Goal: Task Accomplishment & Management: Use online tool/utility

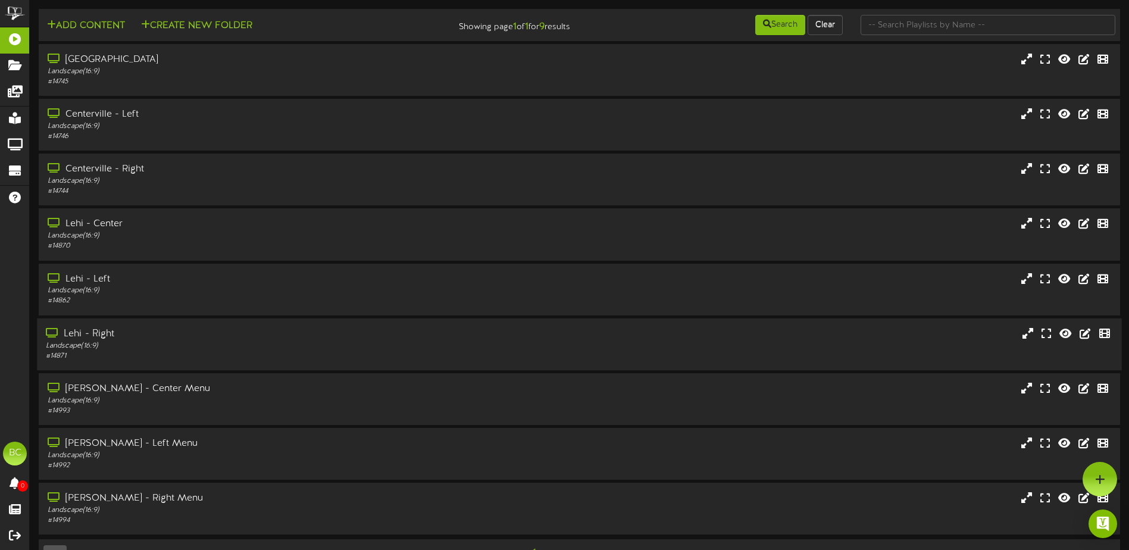
click at [117, 342] on div "Landscape ( 16:9 )" at bounding box center [263, 345] width 434 height 10
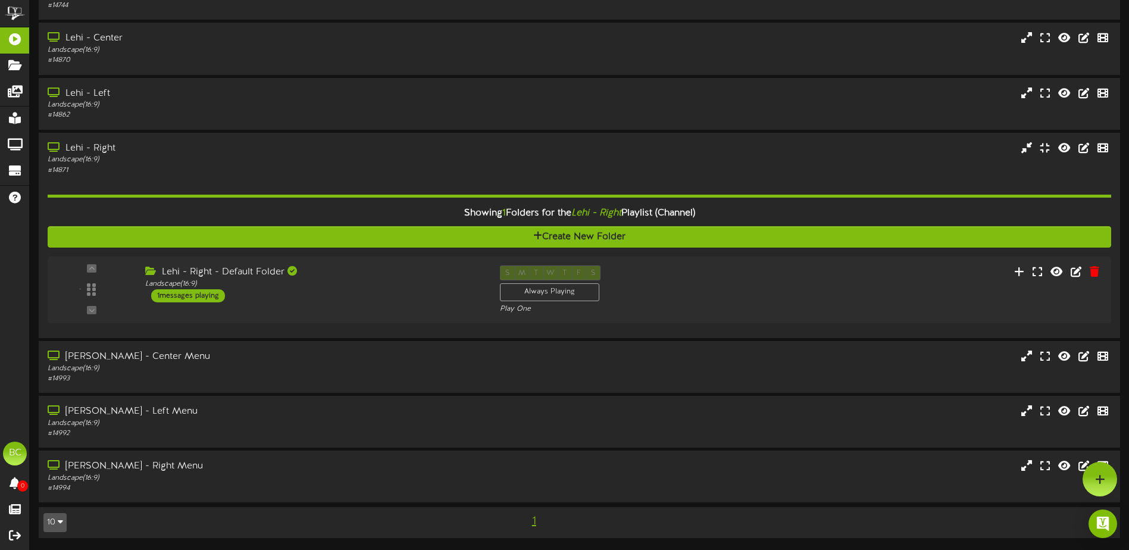
scroll to position [186, 0]
click at [1044, 273] on icon at bounding box center [1042, 271] width 11 height 13
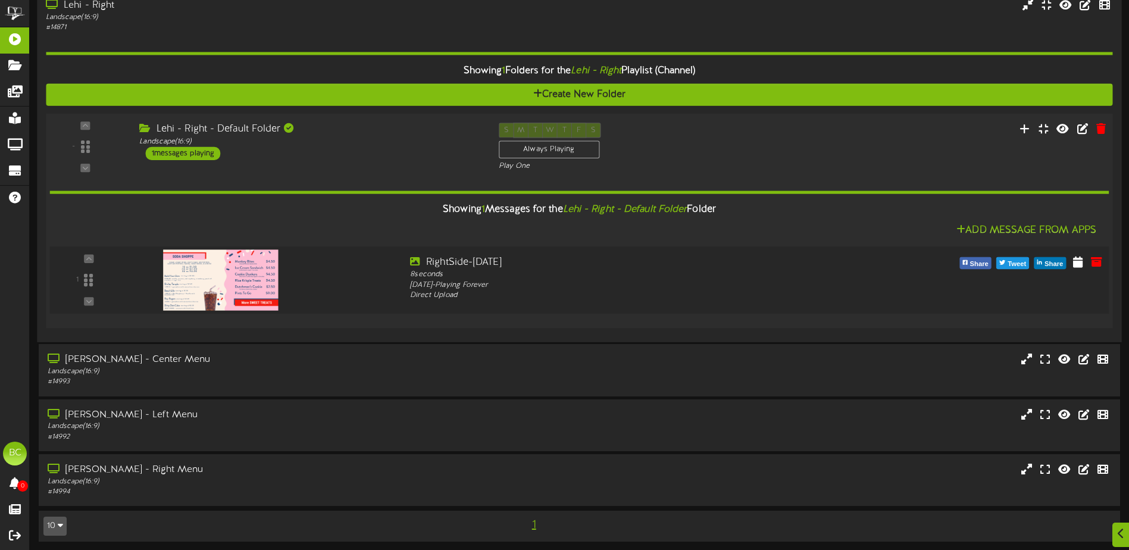
scroll to position [331, 0]
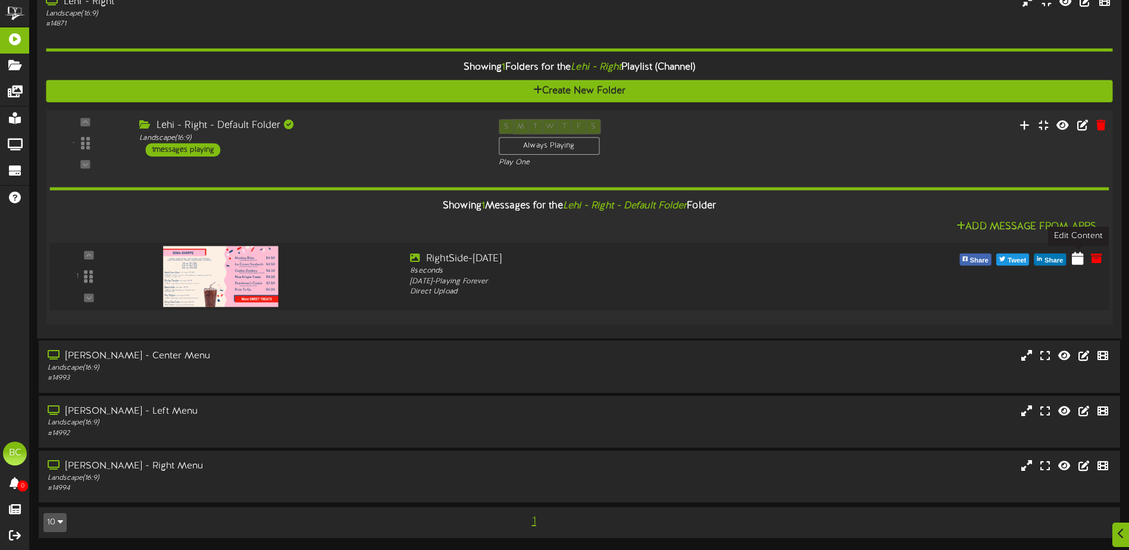
click at [1077, 264] on icon at bounding box center [1078, 257] width 12 height 13
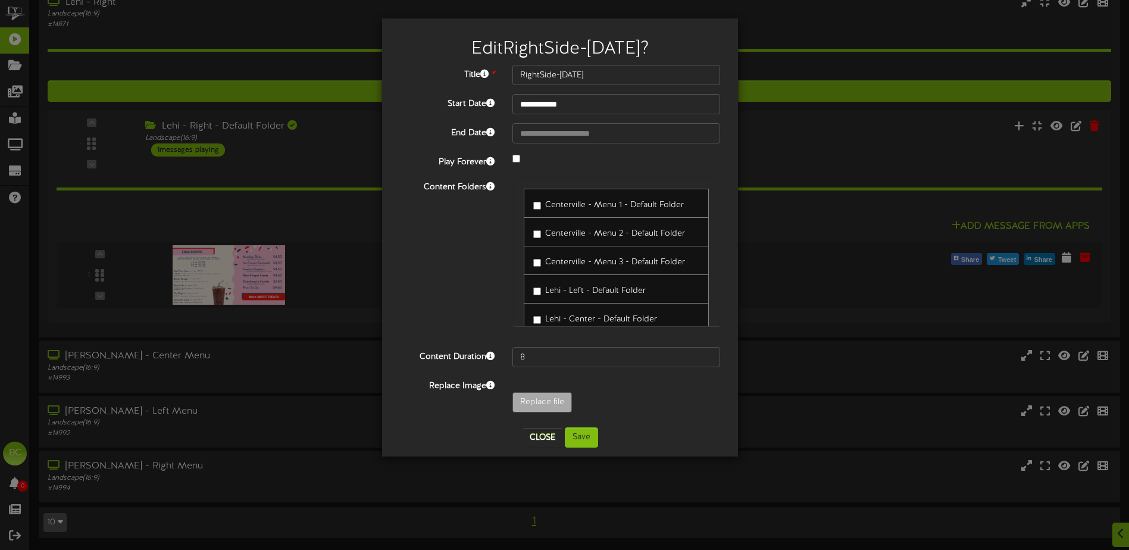
click at [554, 264] on span "Centerville - Menu 3 - Default Folder" at bounding box center [615, 262] width 140 height 9
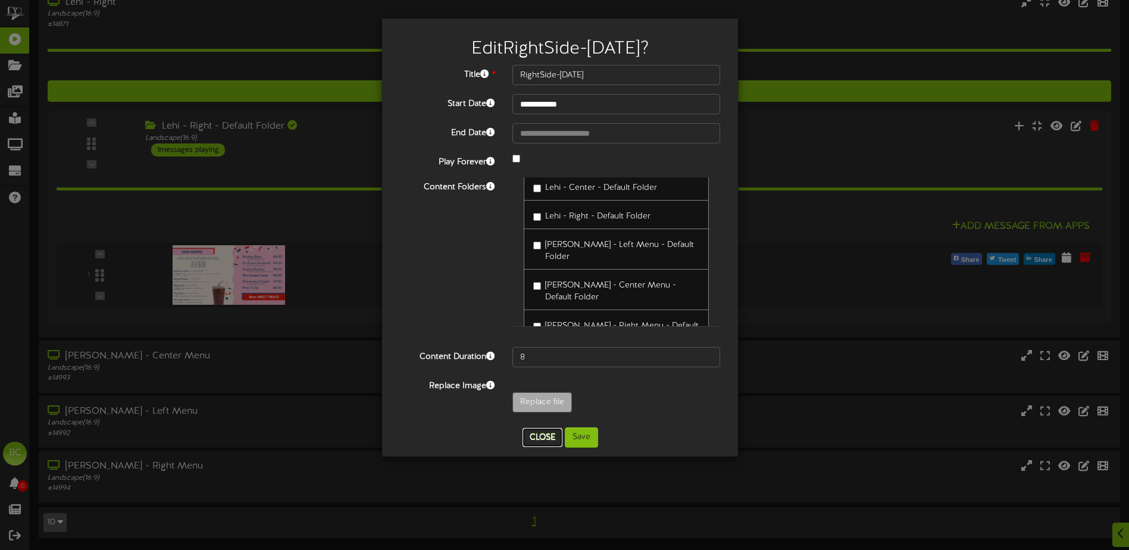
click at [536, 443] on button "Close" at bounding box center [542, 437] width 40 height 19
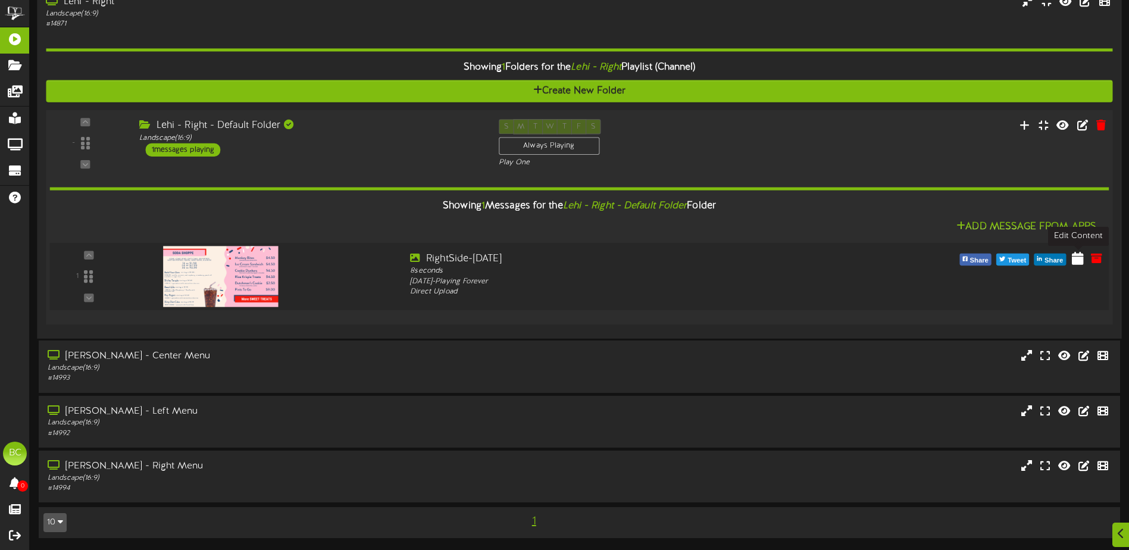
click at [1079, 259] on icon at bounding box center [1078, 257] width 12 height 13
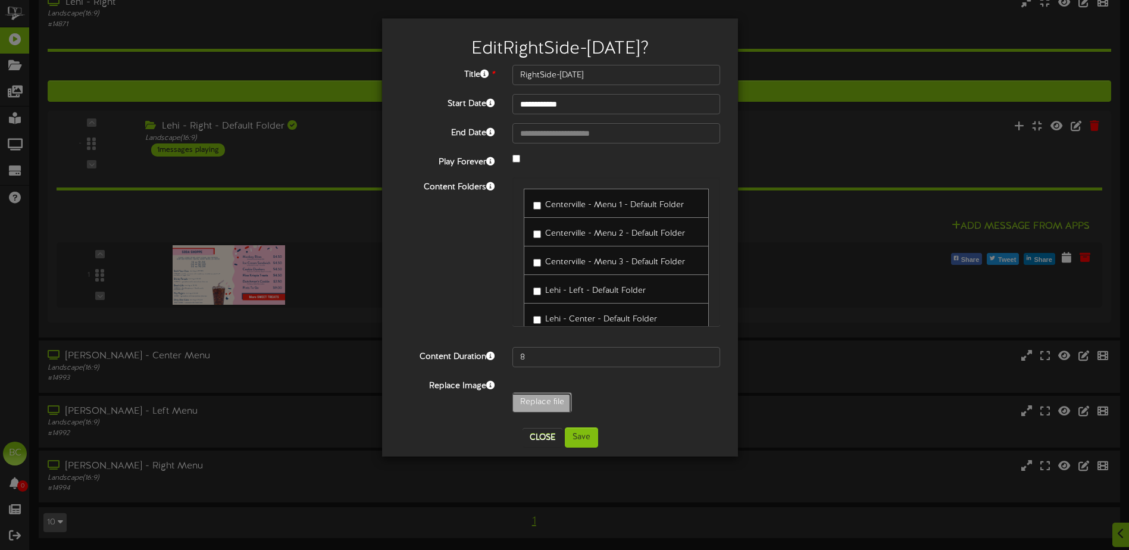
type input "**********"
type input "Menuboardright2025-09wicedropv2"
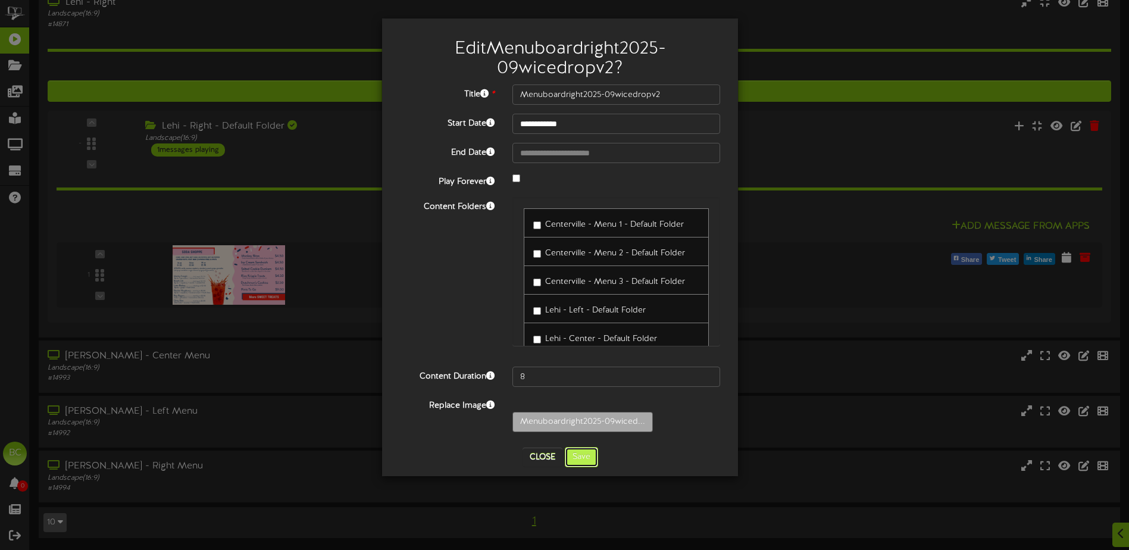
click at [580, 455] on button "Save" at bounding box center [581, 457] width 33 height 20
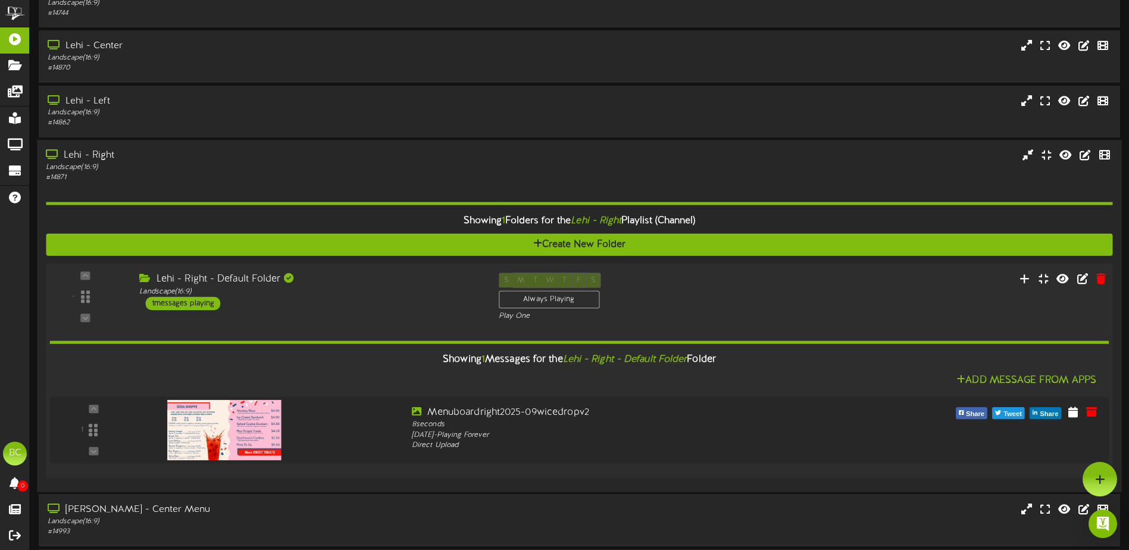
scroll to position [153, 0]
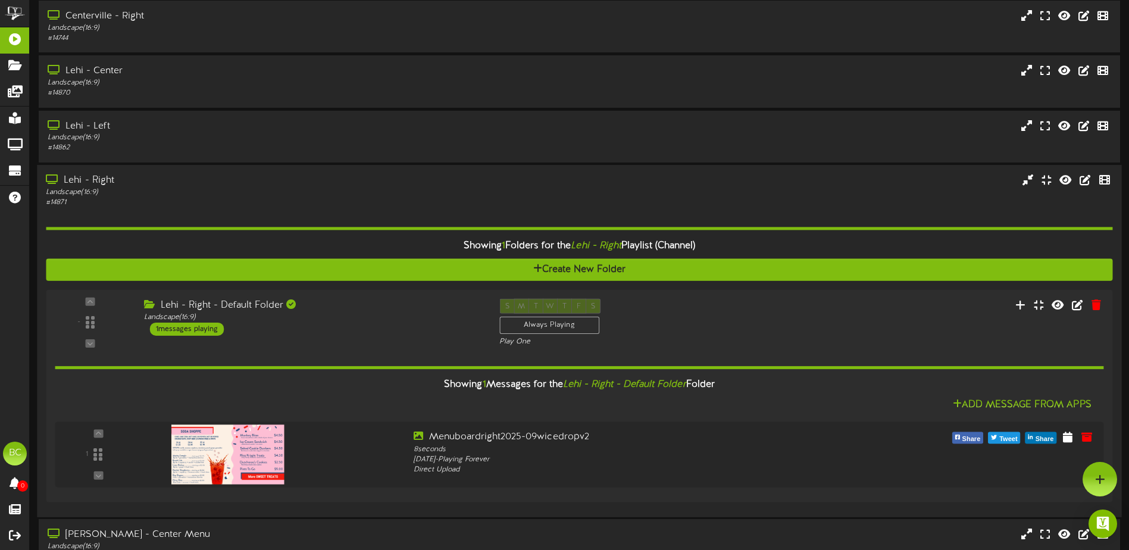
click at [99, 177] on div "Lehi - Right" at bounding box center [263, 181] width 434 height 14
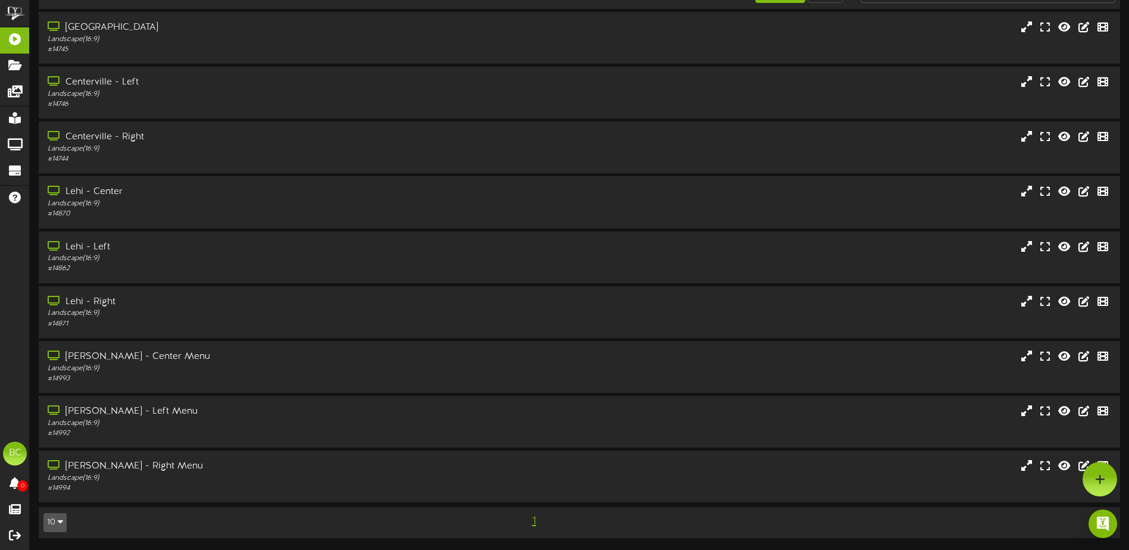
scroll to position [32, 0]
click at [1101, 302] on icon at bounding box center [1104, 300] width 13 height 13
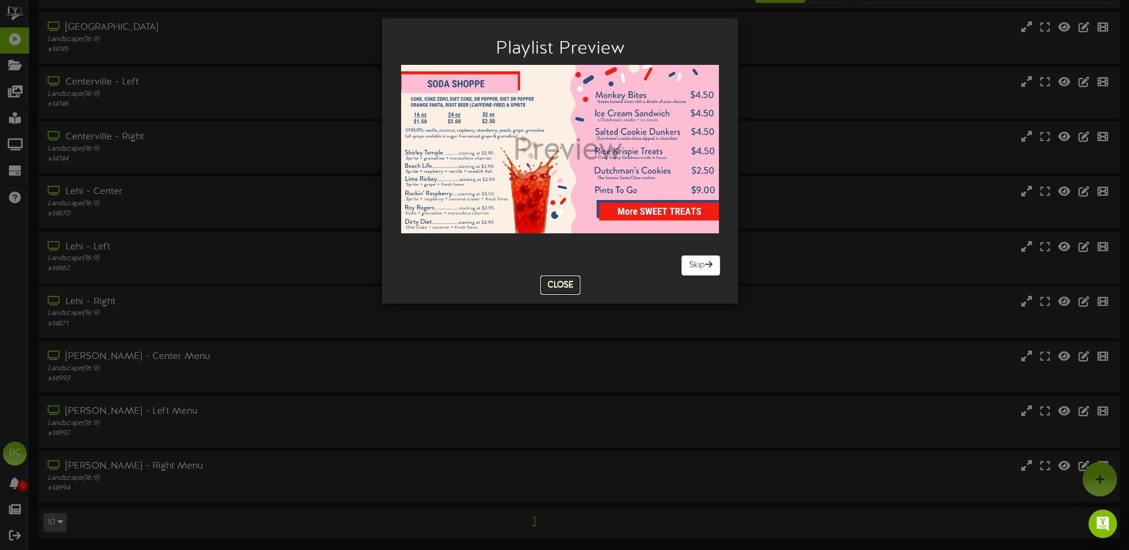
click at [571, 285] on button "Close" at bounding box center [560, 285] width 40 height 19
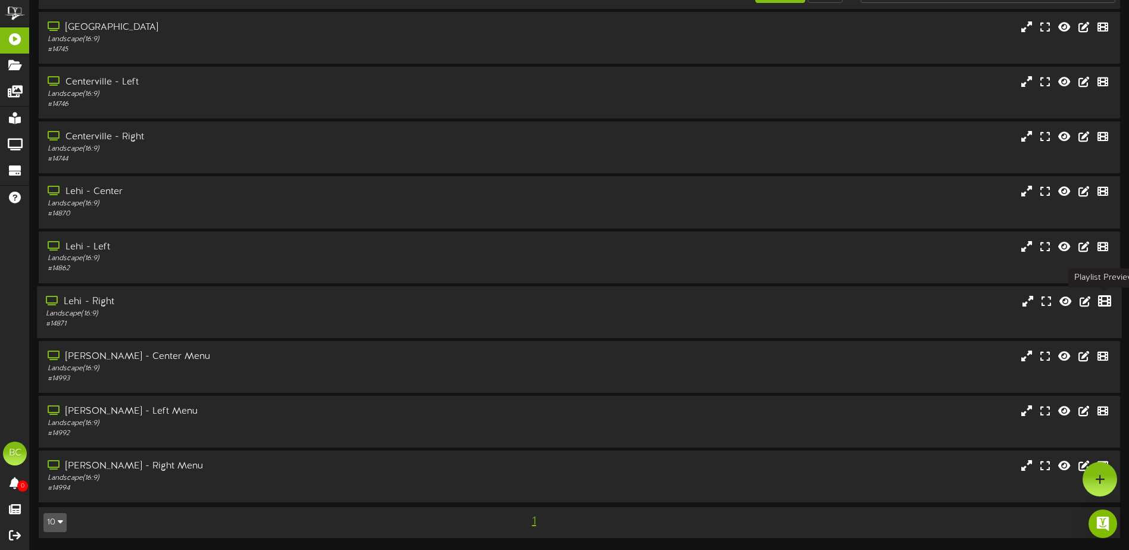
click at [1110, 305] on icon at bounding box center [1104, 300] width 13 height 13
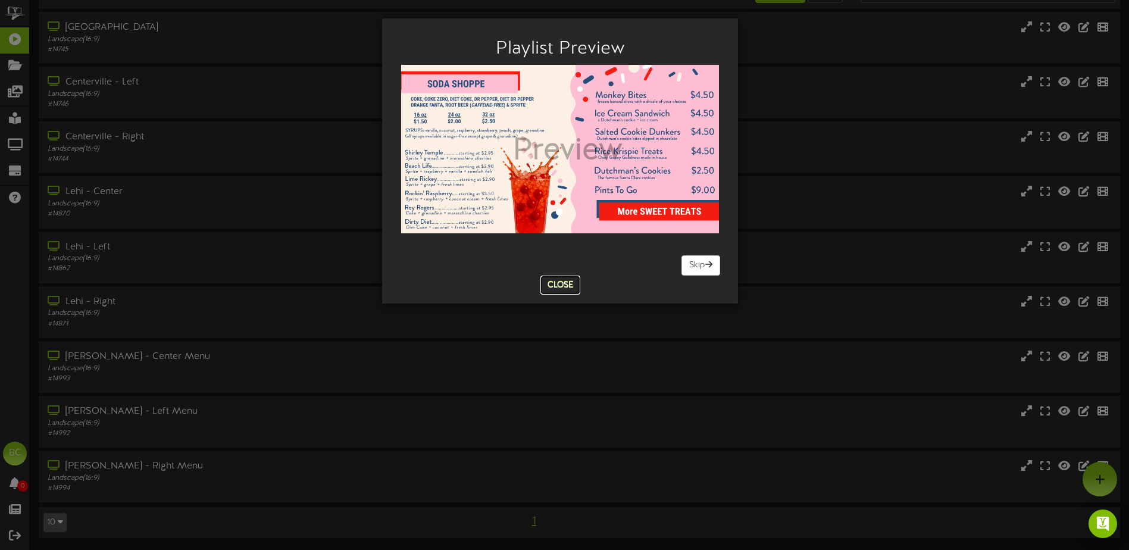
click at [553, 289] on button "Close" at bounding box center [560, 285] width 40 height 19
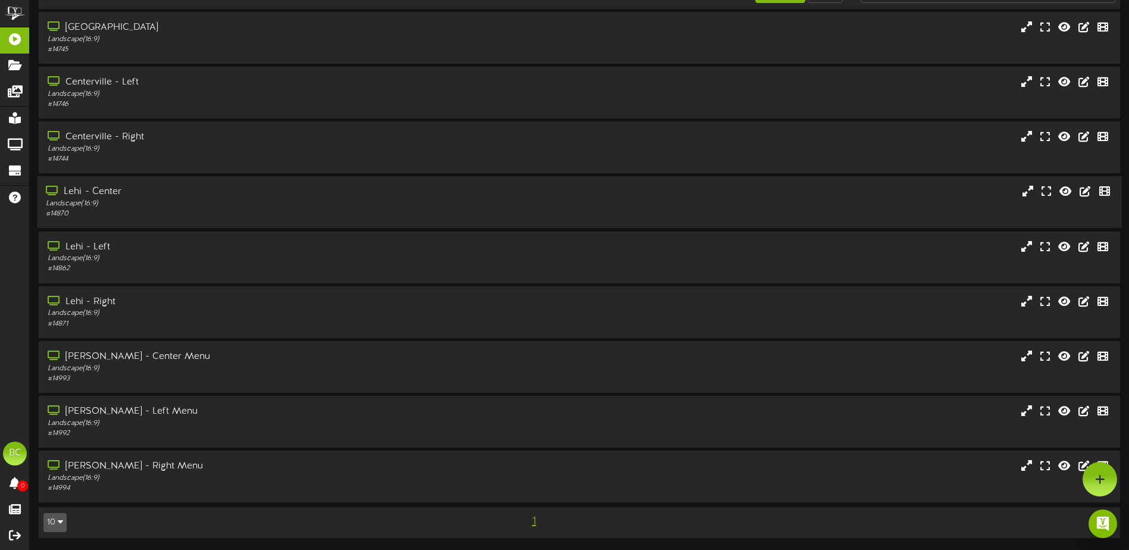
scroll to position [0, 0]
